Goal: Information Seeking & Learning: Learn about a topic

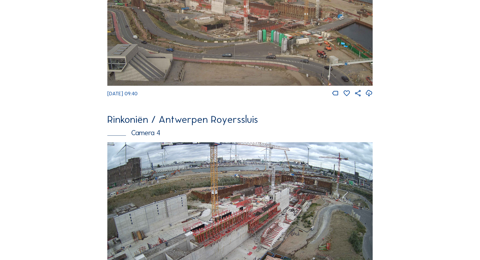
scroll to position [863, 0]
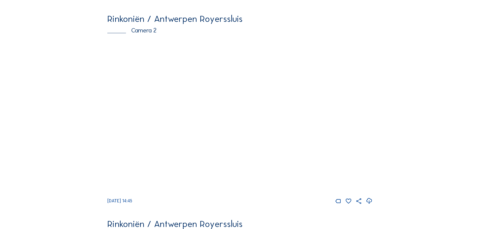
scroll to position [227, 0]
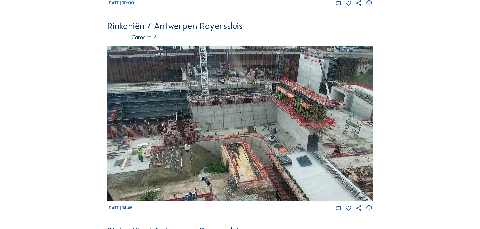
click at [181, 93] on img at bounding box center [239, 124] width 265 height 156
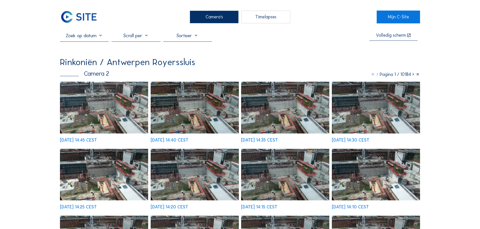
click at [105, 101] on img at bounding box center [104, 108] width 88 height 52
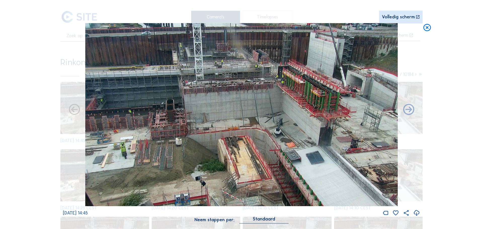
click at [430, 31] on icon at bounding box center [427, 27] width 9 height 9
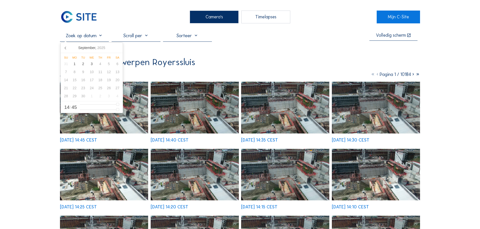
click at [90, 37] on input "text" at bounding box center [84, 35] width 49 height 6
click at [83, 66] on div "2" at bounding box center [83, 64] width 9 height 8
type input "02/09/2025 14:45"
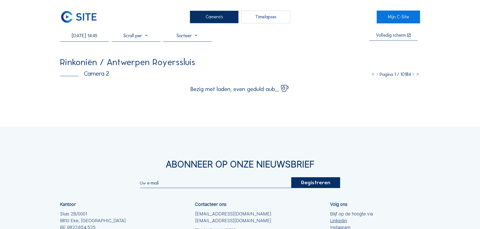
click at [53, 58] on div "Camera's Timelapses Mijn C-Site 02/09/2025 14:45 Volledig scherm Rinkoniën / An…" at bounding box center [240, 154] width 480 height 308
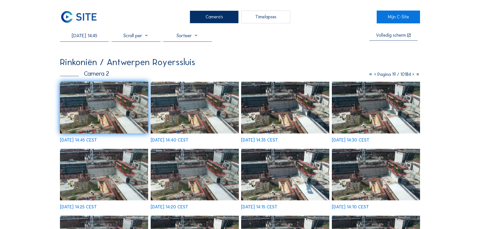
click at [122, 120] on img at bounding box center [104, 108] width 88 height 52
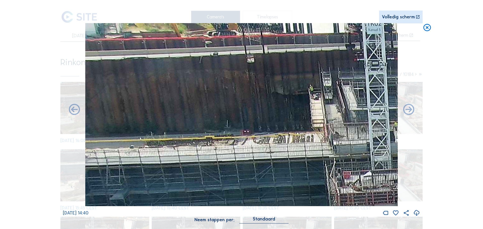
drag, startPoint x: 131, startPoint y: 63, endPoint x: 172, endPoint y: 131, distance: 78.9
click at [172, 131] on img at bounding box center [241, 115] width 313 height 184
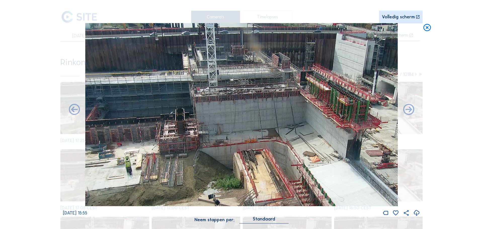
click at [430, 29] on icon at bounding box center [427, 27] width 9 height 9
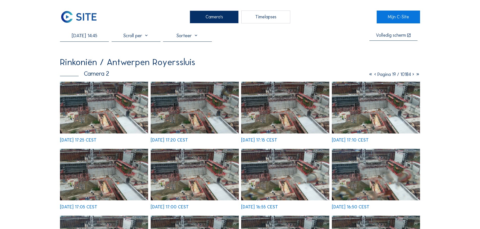
click at [86, 19] on img at bounding box center [79, 17] width 38 height 13
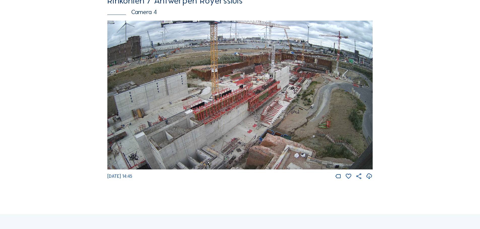
scroll to position [836, 0]
